Goal: Find specific page/section: Find specific page/section

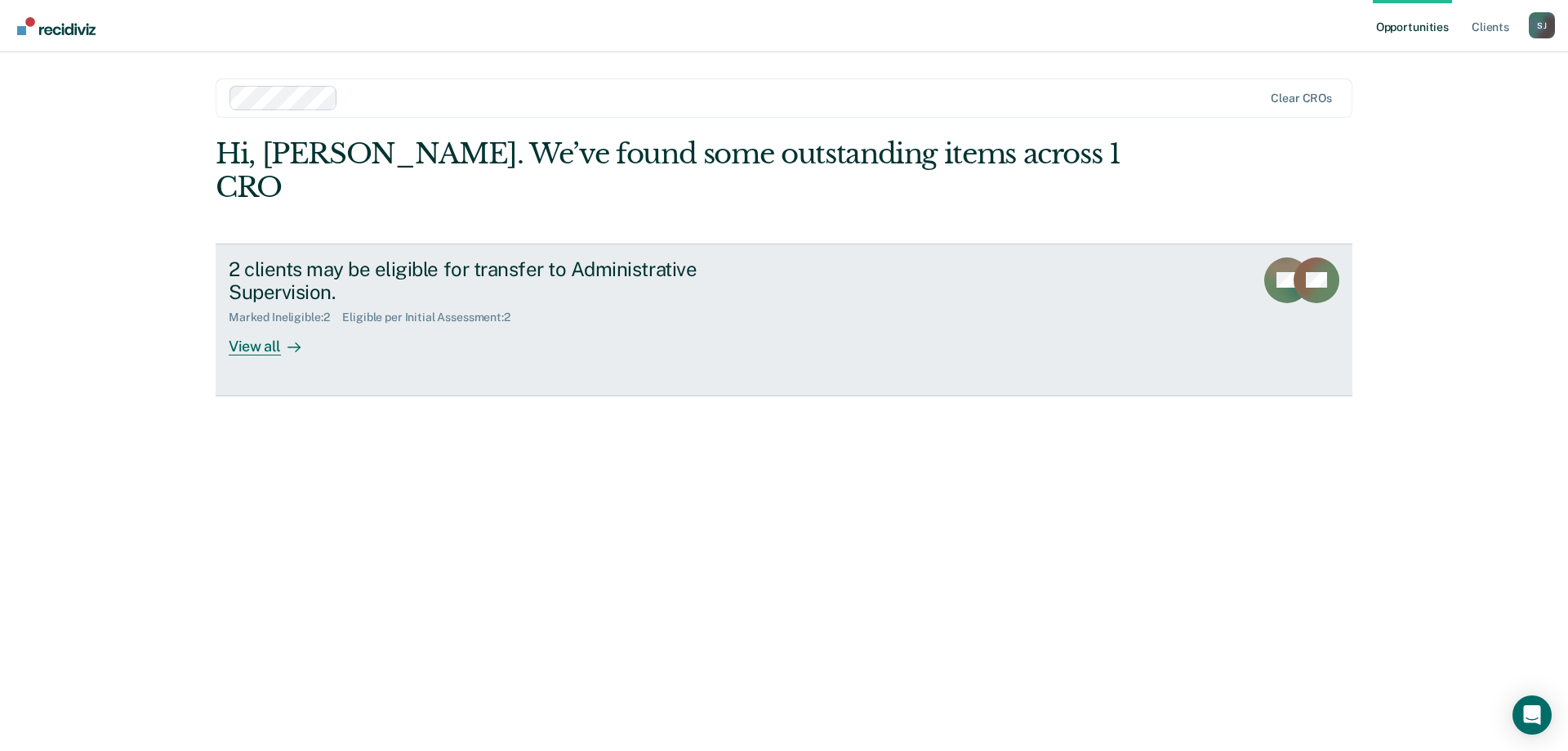
click at [457, 311] on div "Eligible per Initial Assessment : 2" at bounding box center [432, 318] width 181 height 14
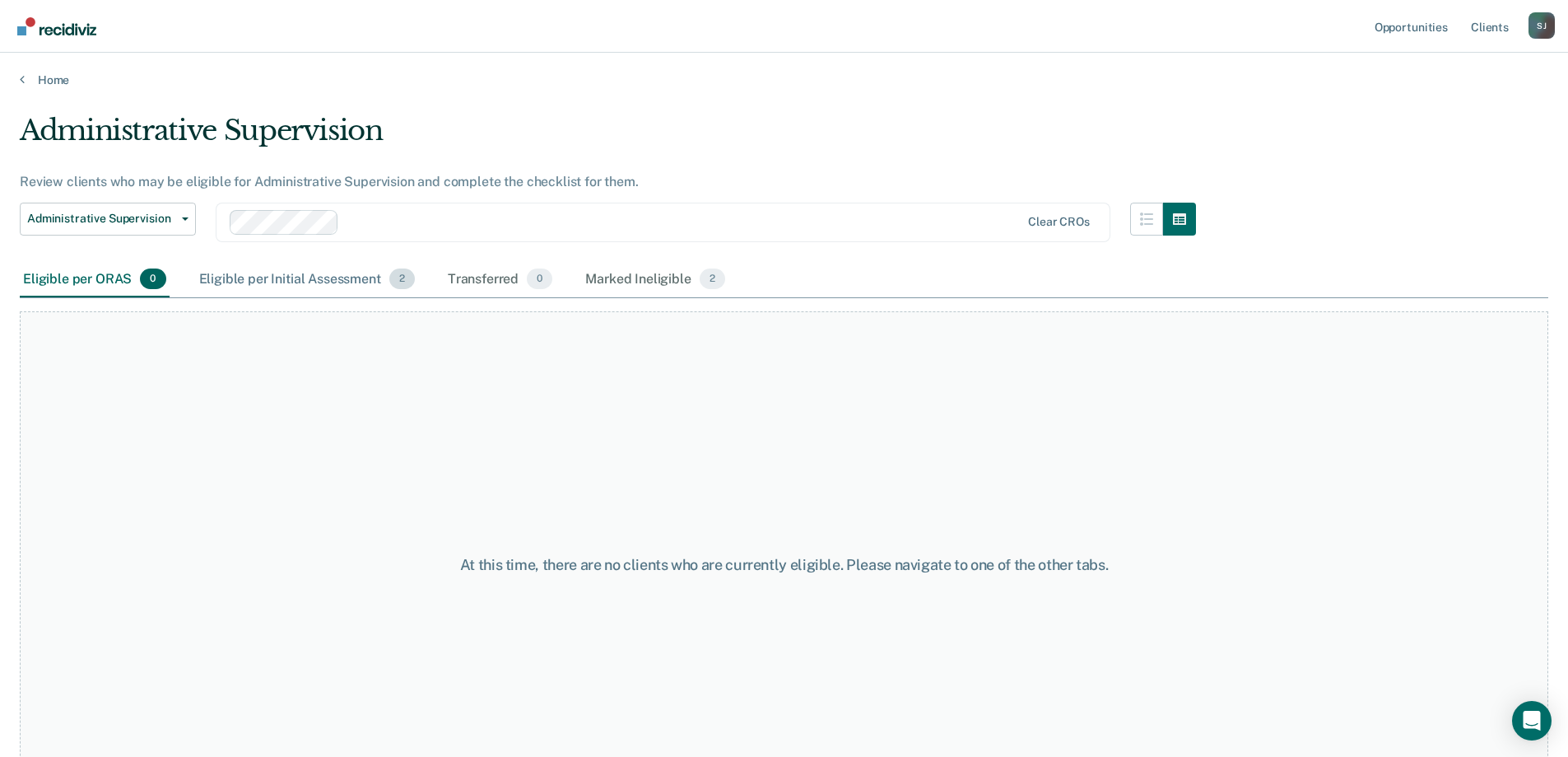
click at [330, 275] on div "Eligible per Initial Assessment 2" at bounding box center [306, 281] width 223 height 37
